Goal: Task Accomplishment & Management: Manage account settings

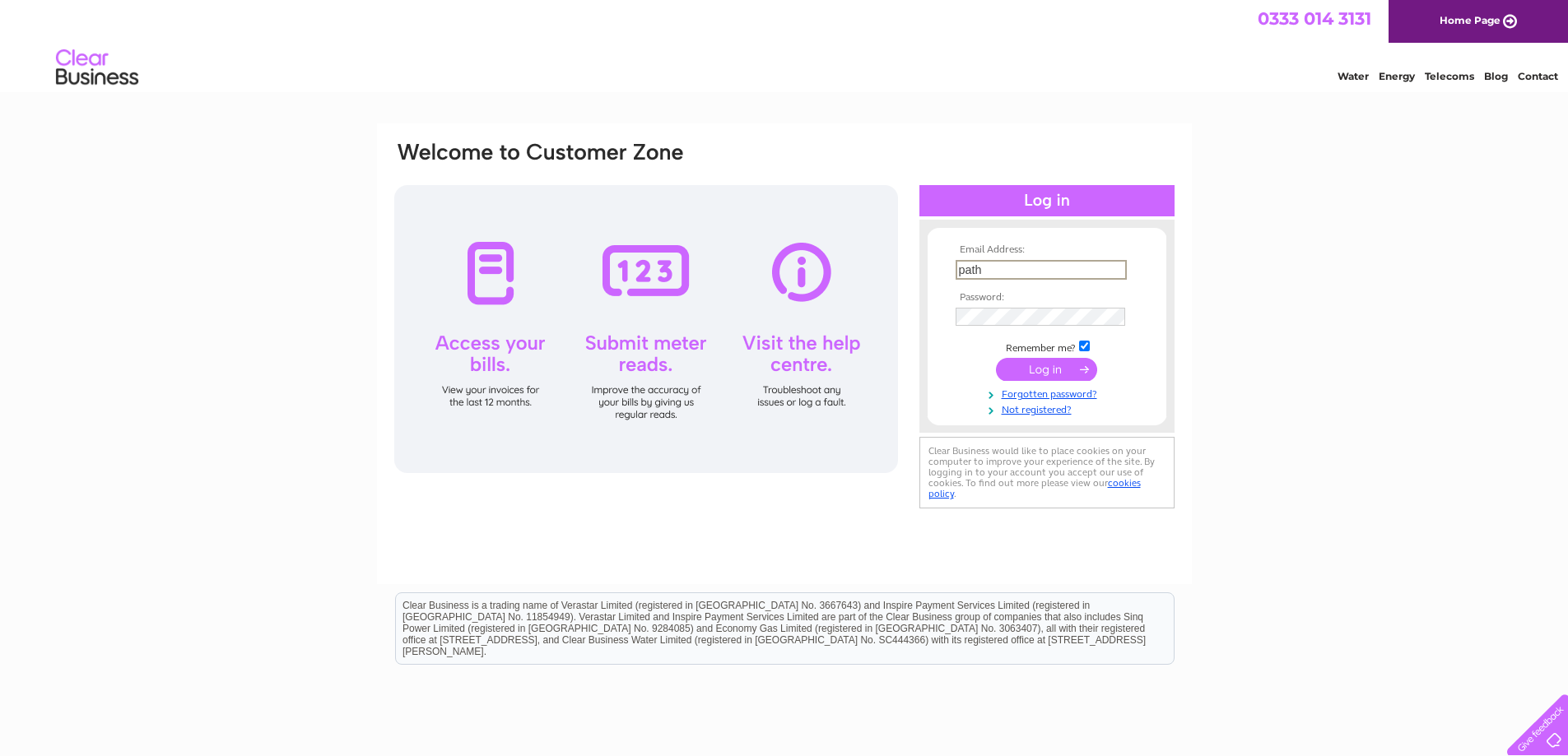
type input "[EMAIL_ADDRESS][DOMAIN_NAME]"
click at [995, 358] on input "submit" at bounding box center [1046, 370] width 101 height 23
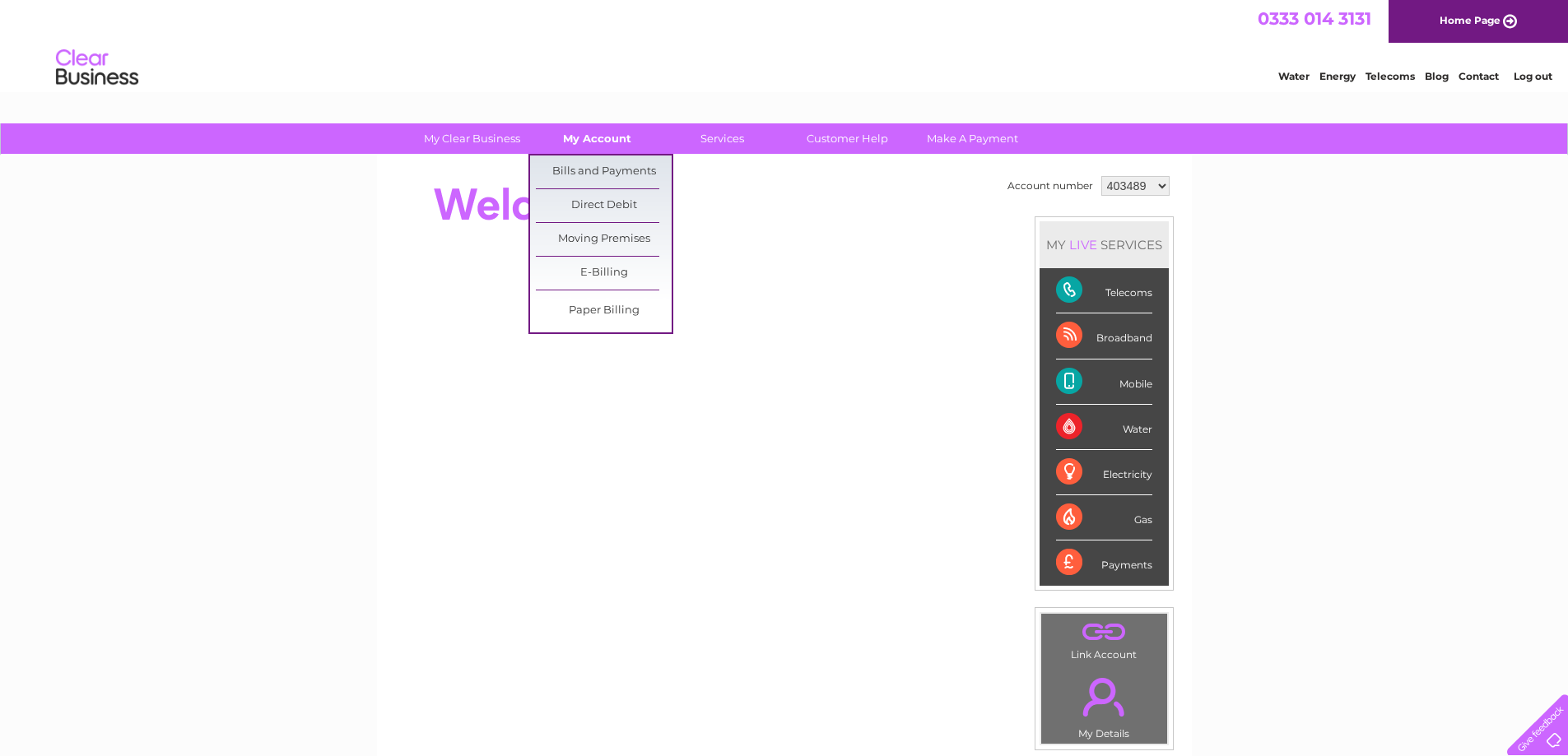
click at [600, 132] on link "My Account" at bounding box center [597, 139] width 135 height 31
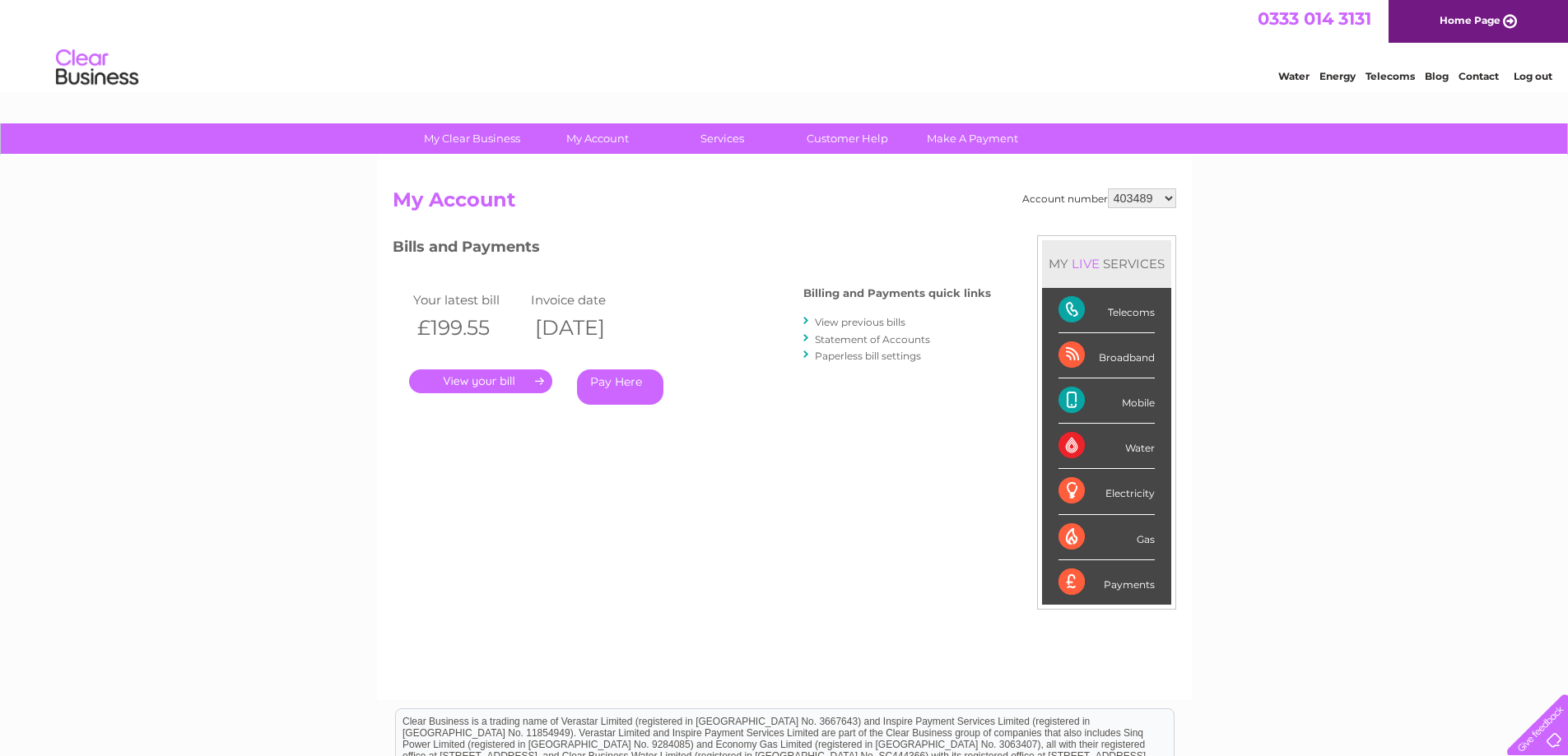
click at [506, 378] on link "." at bounding box center [480, 381] width 143 height 24
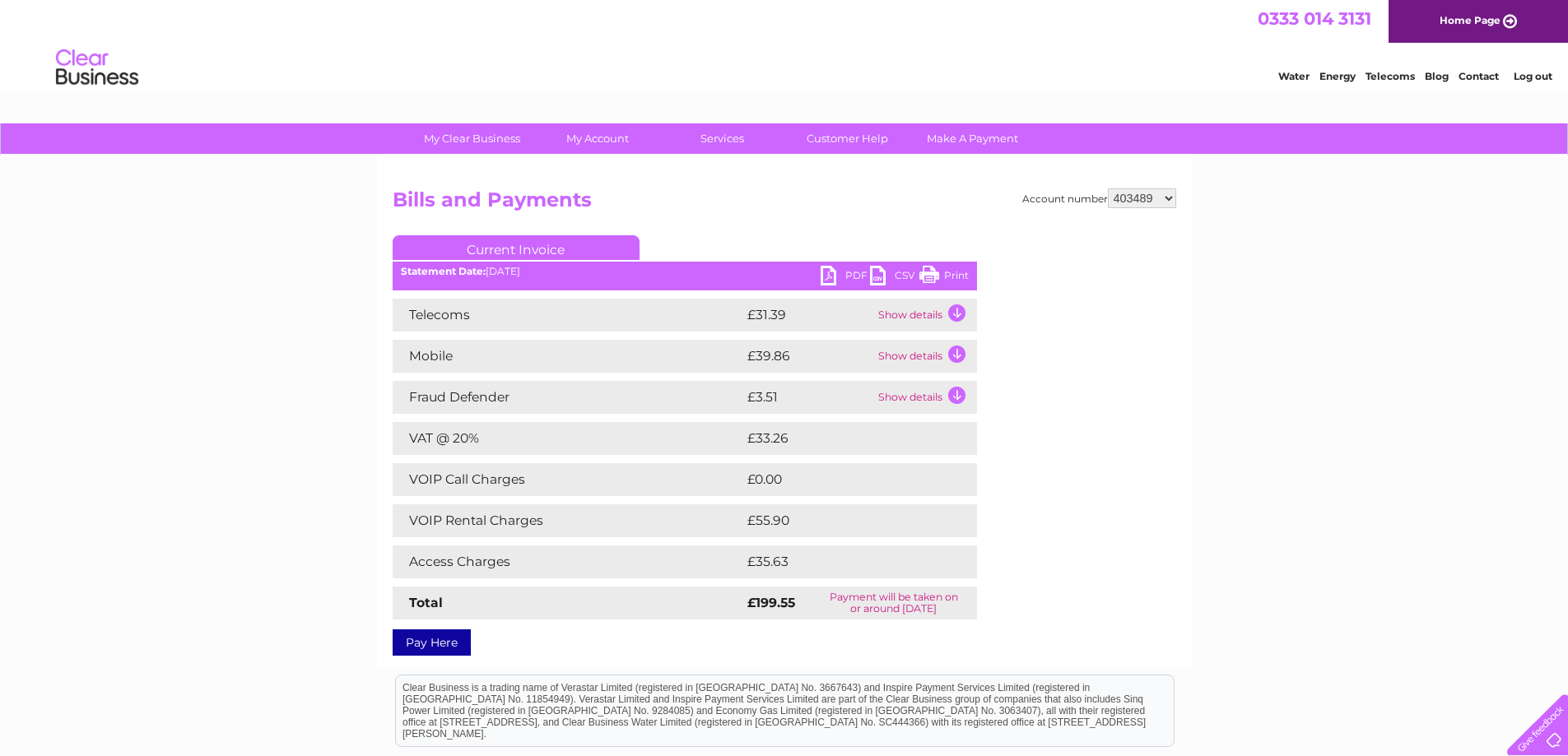
click at [934, 276] on link "Print" at bounding box center [943, 277] width 49 height 24
click at [1171, 199] on select "403489 1129912" at bounding box center [1142, 199] width 68 height 20
select select "1129912"
click at [1108, 189] on select "403489 1129912" at bounding box center [1142, 199] width 68 height 20
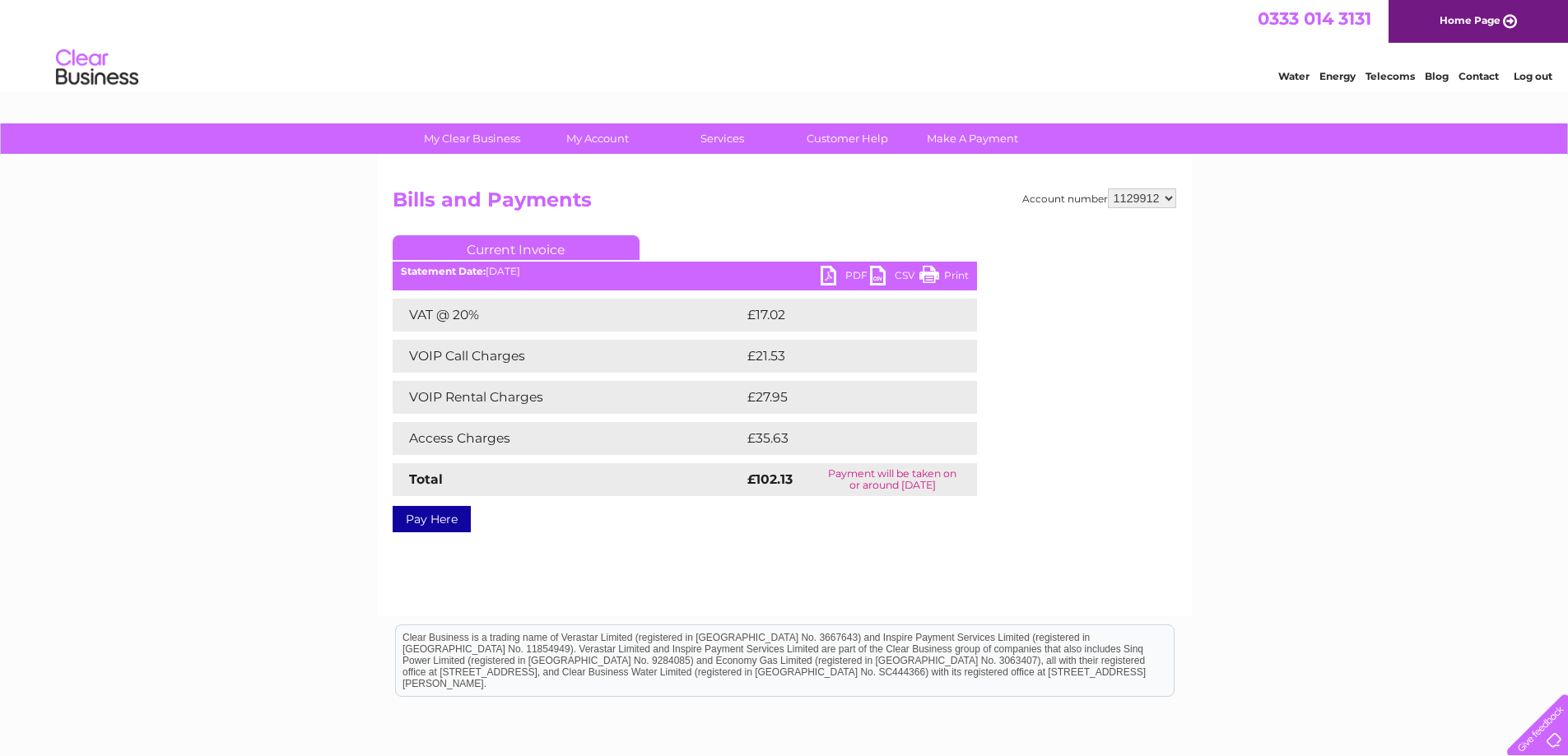
click at [940, 276] on link "Print" at bounding box center [943, 277] width 49 height 24
